Goal: Task Accomplishment & Management: Complete application form

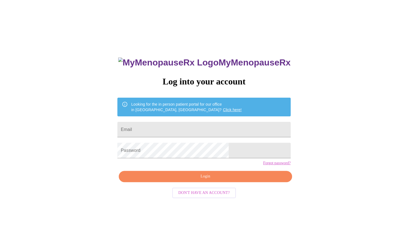
click at [373, 10] on div "MyMenopauseRx Log into your account Looking for the in person patient portal fo…" at bounding box center [203, 142] width 403 height 280
click at [193, 129] on input "Email" at bounding box center [203, 129] width 173 height 15
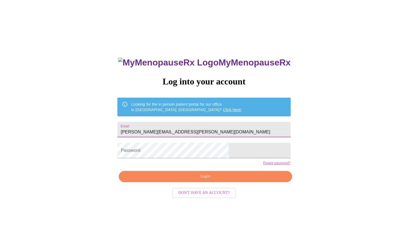
type input "[PERSON_NAME][EMAIL_ADDRESS][PERSON_NAME][DOMAIN_NAME]"
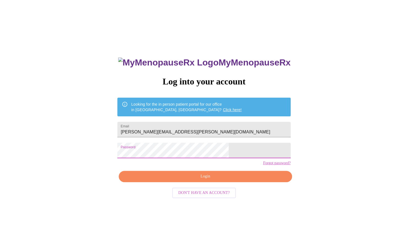
click at [205, 180] on span "Login" at bounding box center [205, 176] width 160 height 7
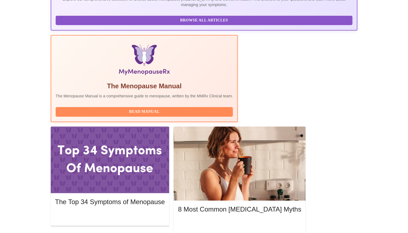
scroll to position [141, 0]
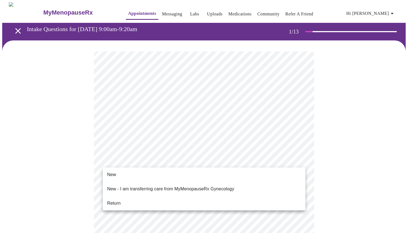
click at [113, 200] on span "Return" at bounding box center [113, 203] width 13 height 7
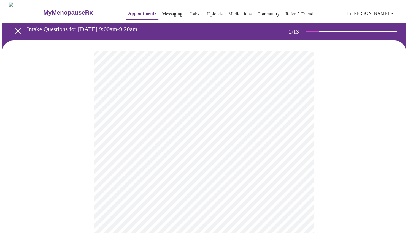
click at [175, 114] on body "MyMenopauseRx Appointments Messaging Labs Uploads Medications Community Refer a…" at bounding box center [203, 193] width 403 height 382
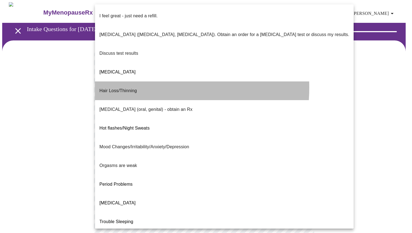
click at [129, 88] on p "Hair Loss/Thinning" at bounding box center [117, 91] width 37 height 7
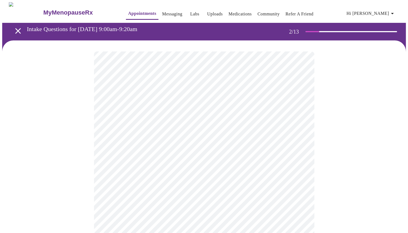
click at [122, 165] on body "MyMenopauseRx Appointments Messaging Labs Uploads Medications Community Refer a…" at bounding box center [203, 191] width 403 height 378
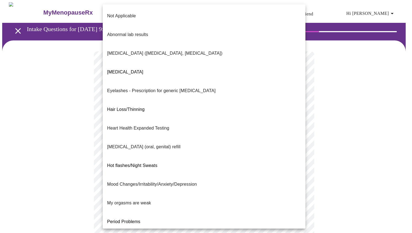
click at [168, 13] on li "Not Applicable" at bounding box center [204, 16] width 203 height 19
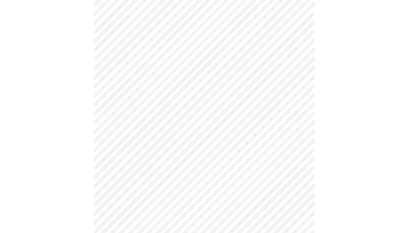
scroll to position [113, 0]
click at [231, 102] on body "MyMenopauseRx Appointments Messaging Labs Uploads Medications Community Refer a…" at bounding box center [203, 77] width 403 height 375
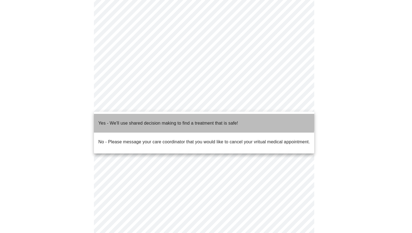
click at [187, 120] on p "Yes - We'll use shared decision making to find a treatment that is safe!" at bounding box center [168, 123] width 140 height 7
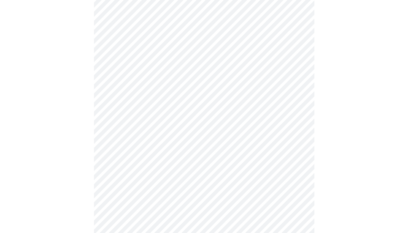
scroll to position [0, 0]
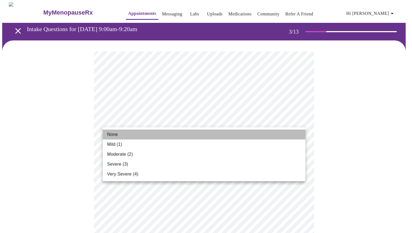
click at [116, 134] on span "None" at bounding box center [112, 134] width 11 height 7
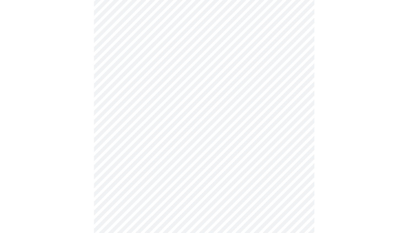
scroll to position [60, 0]
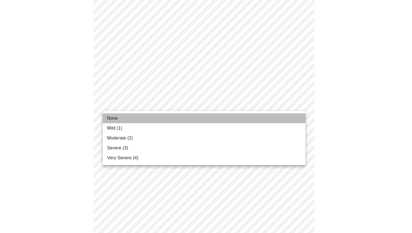
click at [154, 119] on li "None" at bounding box center [204, 118] width 203 height 10
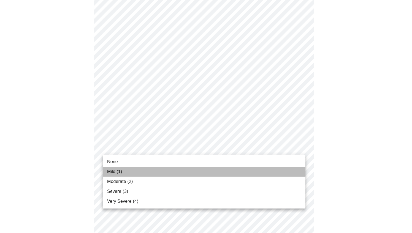
click at [118, 172] on span "Mild (1)" at bounding box center [114, 171] width 15 height 7
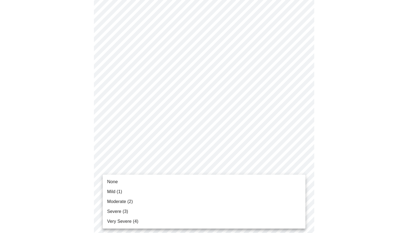
click at [117, 192] on span "Mild (1)" at bounding box center [114, 192] width 15 height 7
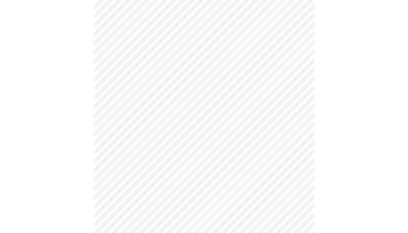
scroll to position [200, 0]
click at [190, 84] on body "MyMenopauseRx Appointments Messaging Labs Uploads Medications Community Refer a…" at bounding box center [203, 152] width 403 height 701
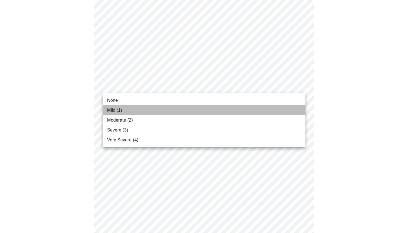
click at [147, 108] on li "Mild (1)" at bounding box center [204, 110] width 203 height 10
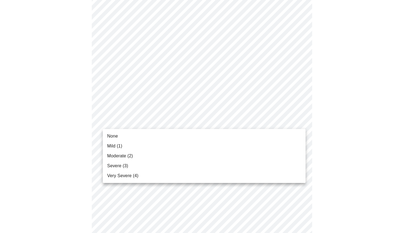
click at [140, 121] on body "MyMenopauseRx Appointments Messaging Labs Uploads Medications Community Refer a…" at bounding box center [203, 149] width 403 height 694
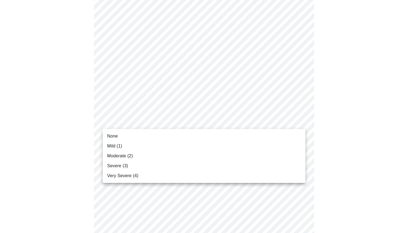
click at [124, 145] on li "Mild (1)" at bounding box center [204, 146] width 203 height 10
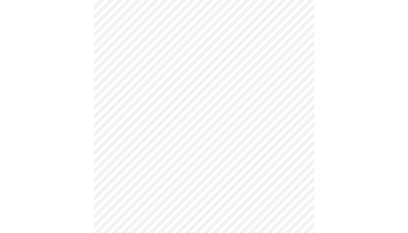
click at [118, 165] on body "MyMenopauseRx Appointments Messaging Labs Uploads Medications Community Refer a…" at bounding box center [203, 145] width 403 height 686
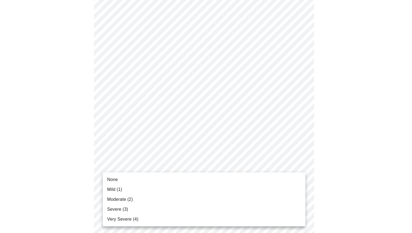
click at [119, 189] on span "Mild (1)" at bounding box center [114, 189] width 15 height 7
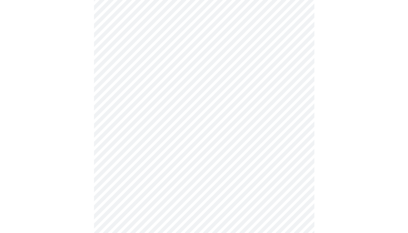
click at [119, 208] on body "MyMenopauseRx Appointments Messaging Labs Uploads Medications Community Refer a…" at bounding box center [203, 141] width 403 height 678
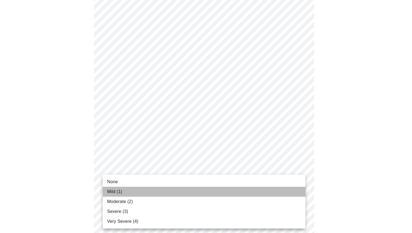
click at [118, 192] on span "Mild (1)" at bounding box center [114, 192] width 15 height 7
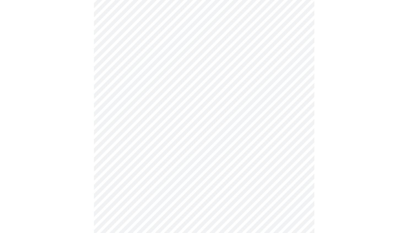
scroll to position [369, 0]
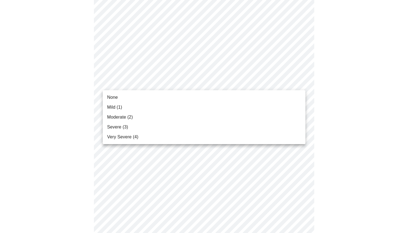
click at [154, 97] on li "None" at bounding box center [204, 97] width 203 height 10
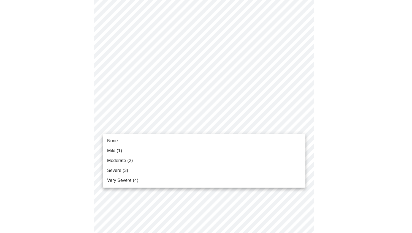
click at [129, 144] on li "None" at bounding box center [204, 141] width 203 height 10
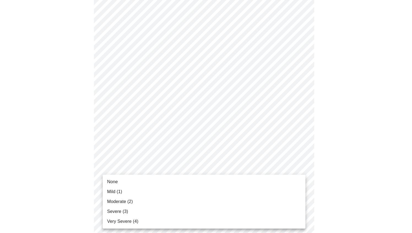
click at [116, 198] on span "Moderate (2)" at bounding box center [120, 201] width 26 height 7
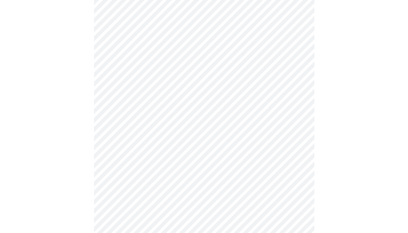
scroll to position [134, 0]
click at [130, 201] on body "MyMenopauseRx Appointments Messaging Labs Uploads Medications Community Refer a…" at bounding box center [203, 139] width 403 height 542
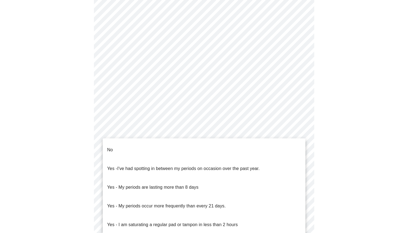
click at [119, 152] on li "No" at bounding box center [204, 150] width 203 height 19
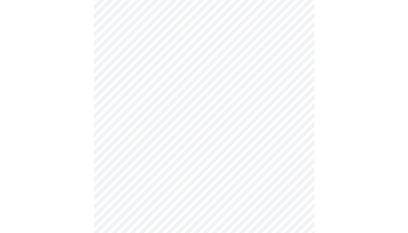
scroll to position [198, 0]
click at [212, 176] on body "MyMenopauseRx Appointments Messaging Labs Uploads Medications Community Refer a…" at bounding box center [203, 73] width 403 height 539
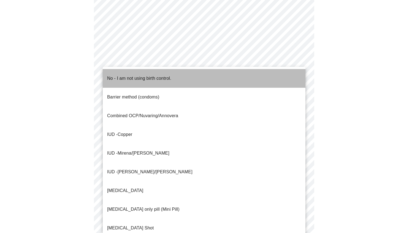
click at [148, 76] on p "No - I am not using birth control." at bounding box center [139, 78] width 64 height 7
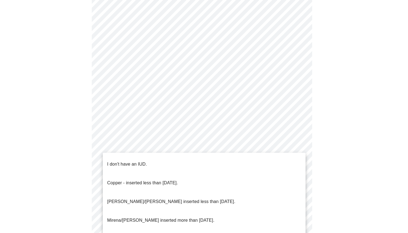
click at [153, 219] on body "MyMenopauseRx Appointments Messaging Labs Uploads Medications Community Refer a…" at bounding box center [203, 72] width 403 height 536
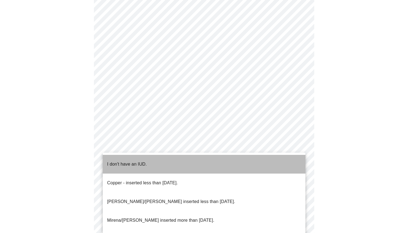
click at [139, 161] on p "I don't have an IUD." at bounding box center [127, 164] width 40 height 7
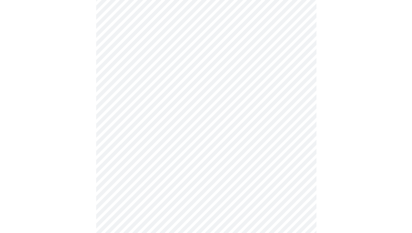
scroll to position [299, 0]
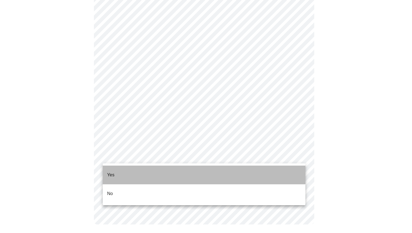
click at [119, 170] on li "Yes" at bounding box center [204, 175] width 203 height 19
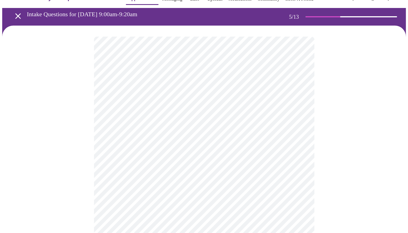
scroll to position [62, 0]
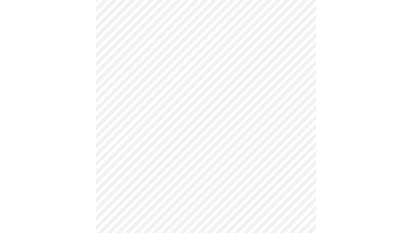
click at [208, 82] on body "MyMenopauseRx Appointments Messaging Labs Uploads Medications Community Refer a…" at bounding box center [205, 143] width 407 height 407
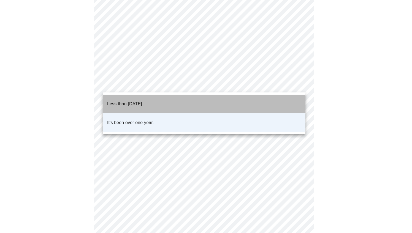
click at [165, 101] on li "Less than [DATE]." at bounding box center [204, 104] width 203 height 19
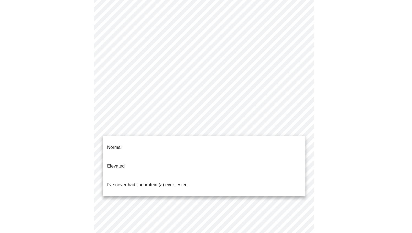
click at [148, 131] on body "MyMenopauseRx Appointments Messaging Labs Uploads Medications Community Refer a…" at bounding box center [205, 143] width 407 height 407
click at [139, 130] on div at bounding box center [206, 116] width 412 height 233
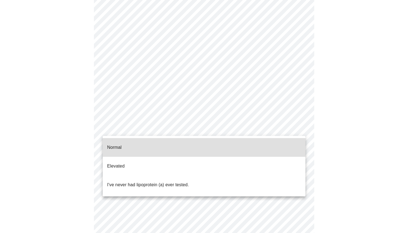
click at [222, 129] on body "MyMenopauseRx Appointments Messaging Labs Uploads Medications Community Refer a…" at bounding box center [205, 143] width 407 height 407
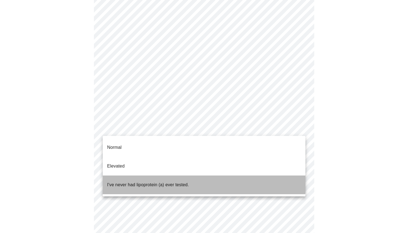
click at [187, 182] on p "I've never had lipoprotein (a) ever tested." at bounding box center [148, 185] width 82 height 7
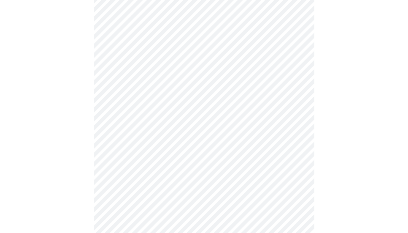
drag, startPoint x: 407, startPoint y: 128, endPoint x: 413, endPoint y: 151, distance: 23.7
click at [407, 151] on html "MyMenopauseRx Appointments Messaging Labs Uploads Medications Community Refer a…" at bounding box center [204, 142] width 408 height 408
drag, startPoint x: 413, startPoint y: 151, endPoint x: 370, endPoint y: 148, distance: 42.8
click at [370, 148] on div at bounding box center [203, 160] width 403 height 365
click at [341, 154] on div at bounding box center [203, 160] width 403 height 365
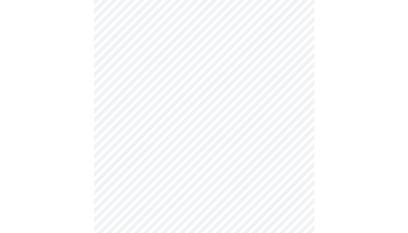
scroll to position [1475, 0]
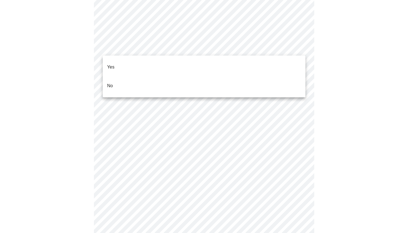
click at [156, 77] on li "No" at bounding box center [204, 86] width 203 height 19
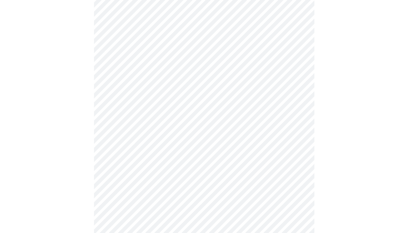
scroll to position [273, 0]
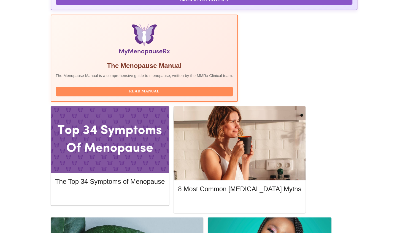
scroll to position [161, 0]
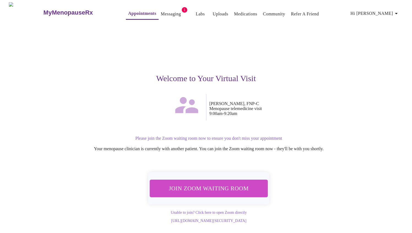
click at [207, 193] on button "Join Zoom Waiting Room" at bounding box center [208, 189] width 119 height 18
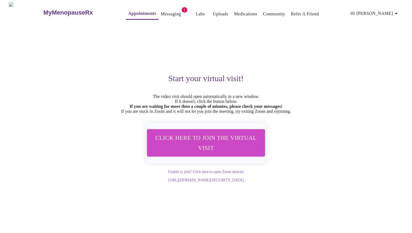
click at [220, 147] on span "Click here to join the virtual visit" at bounding box center [205, 142] width 109 height 21
